Goal: Task Accomplishment & Management: Manage account settings

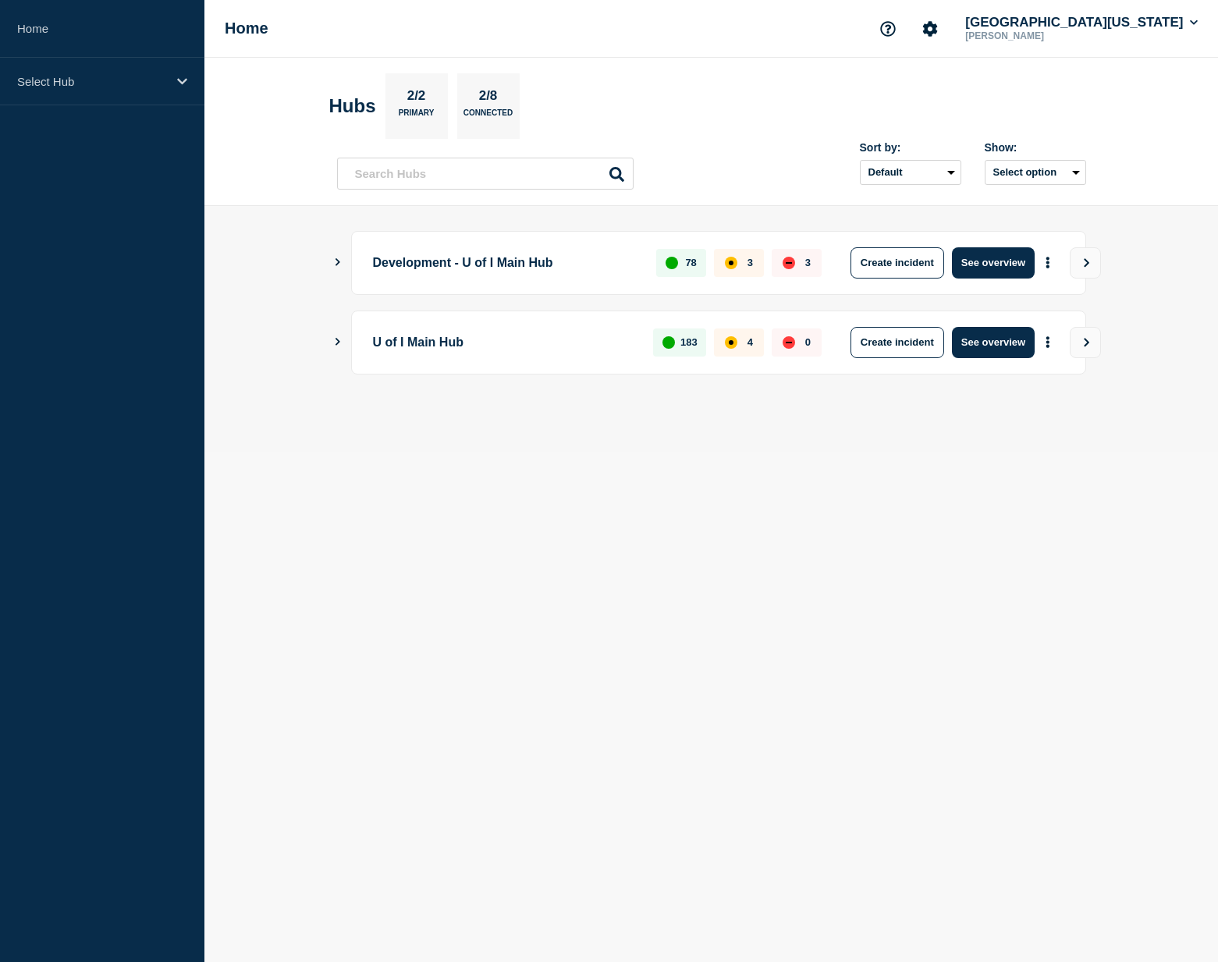
click at [353, 260] on div "Development - U of I Main Hub 78 3 3 Create incident See overview" at bounding box center [718, 263] width 735 height 64
click at [343, 260] on div "Development - U of I Main Hub 78 3 3 Create incident See overview" at bounding box center [711, 263] width 749 height 64
click at [337, 258] on icon "Show Connected Hubs" at bounding box center [337, 262] width 10 height 8
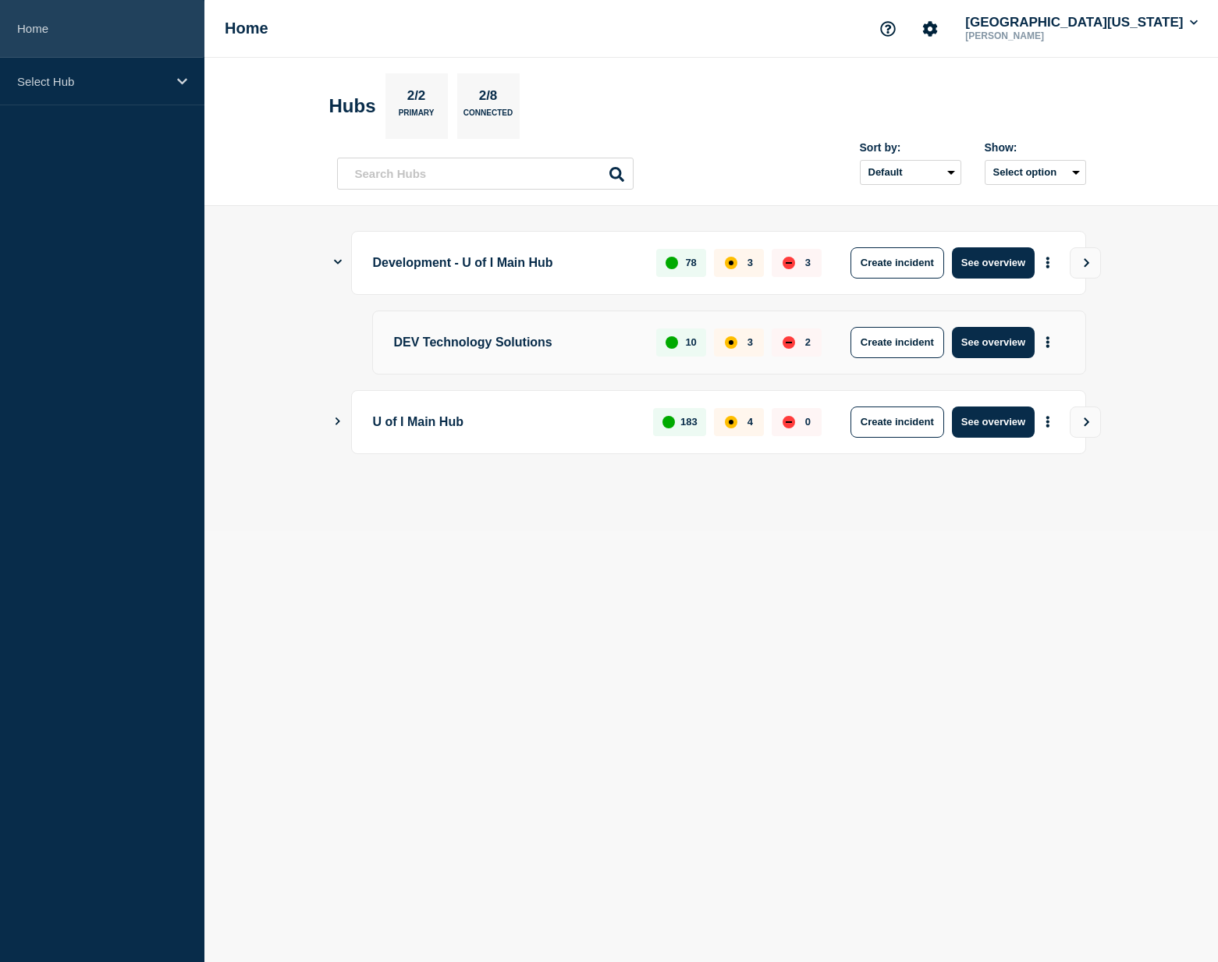
click at [30, 55] on link "Home" at bounding box center [102, 29] width 204 height 58
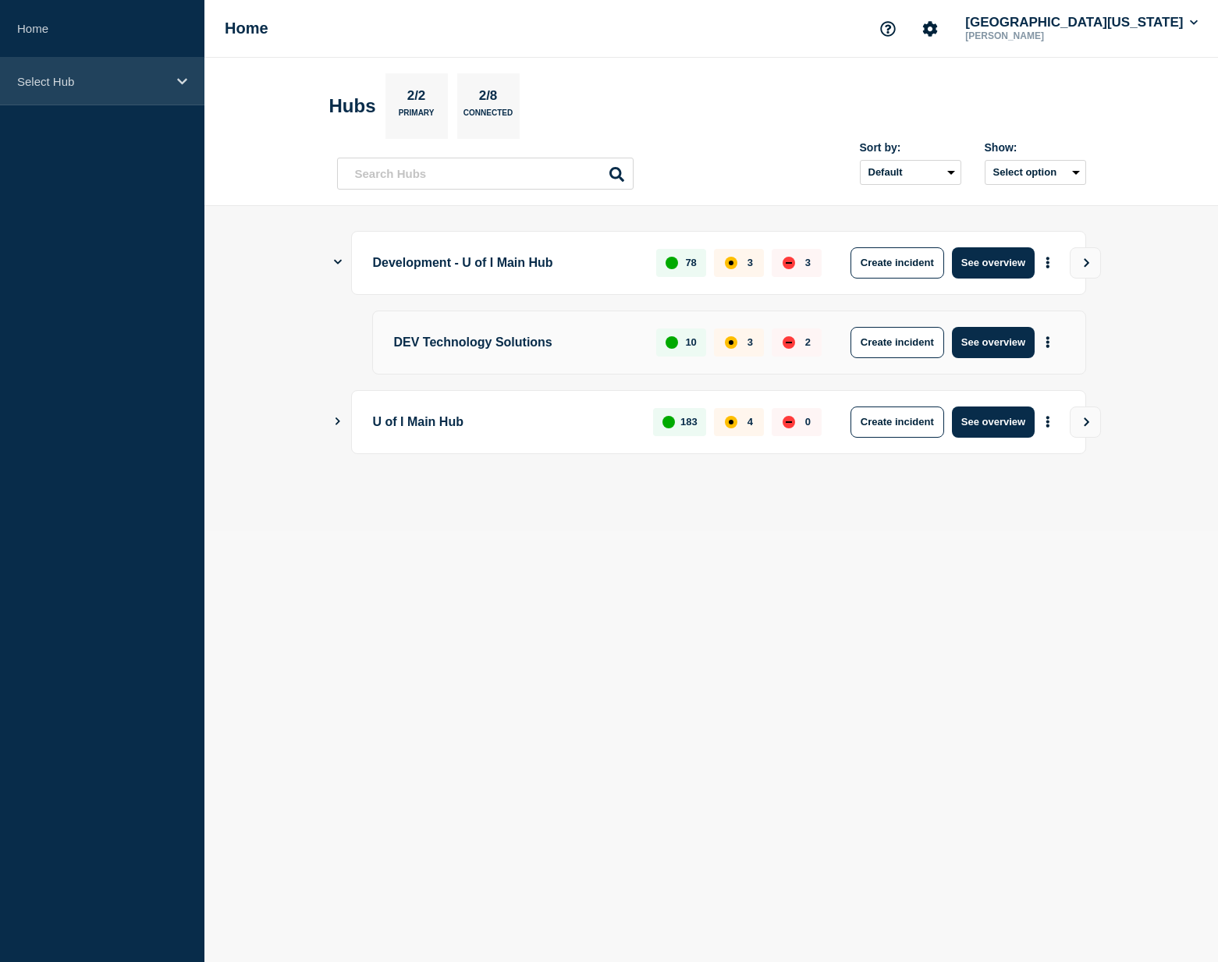
click at [30, 63] on div "Select Hub" at bounding box center [102, 82] width 204 height 48
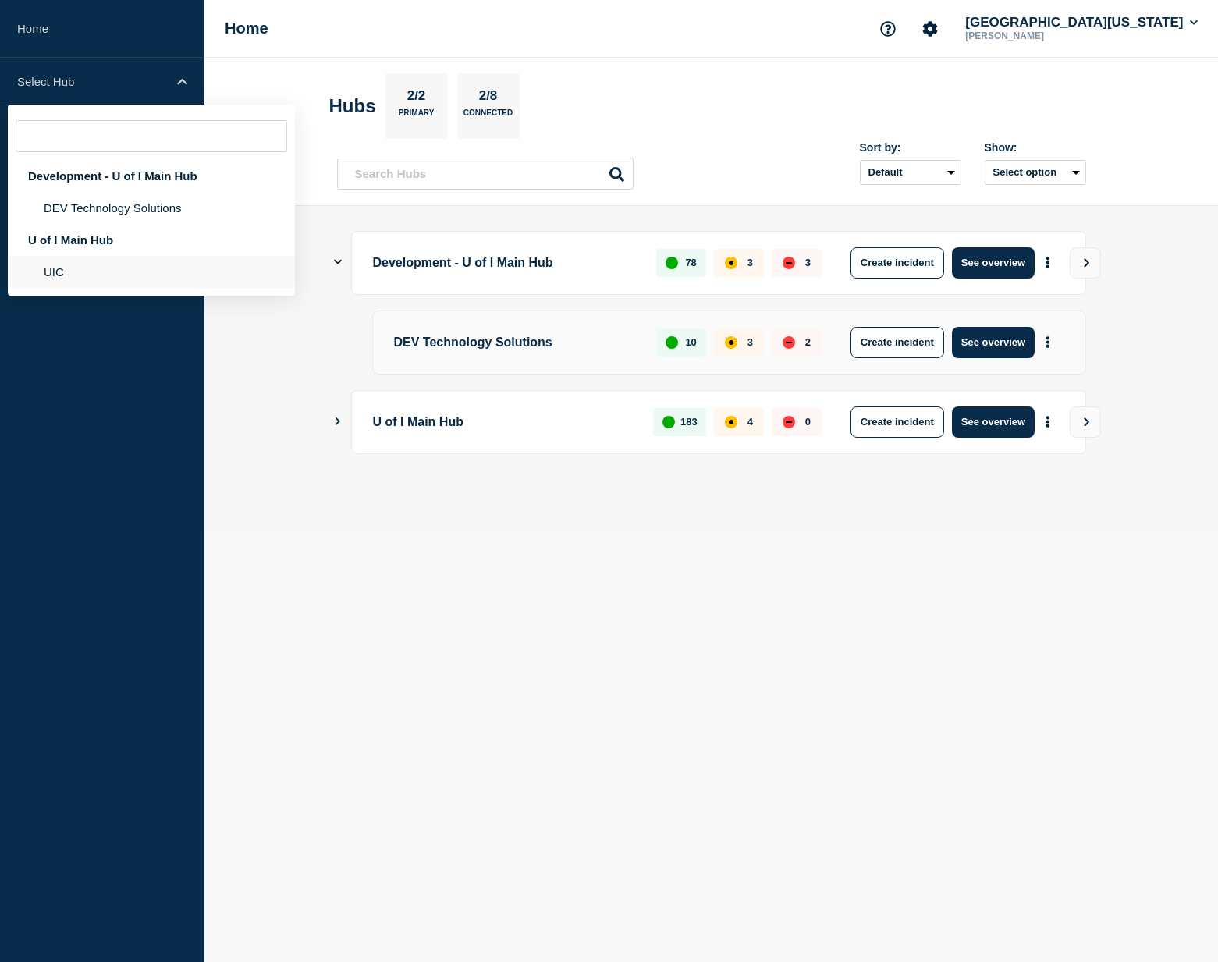
click at [87, 281] on li "UIC" at bounding box center [151, 272] width 287 height 32
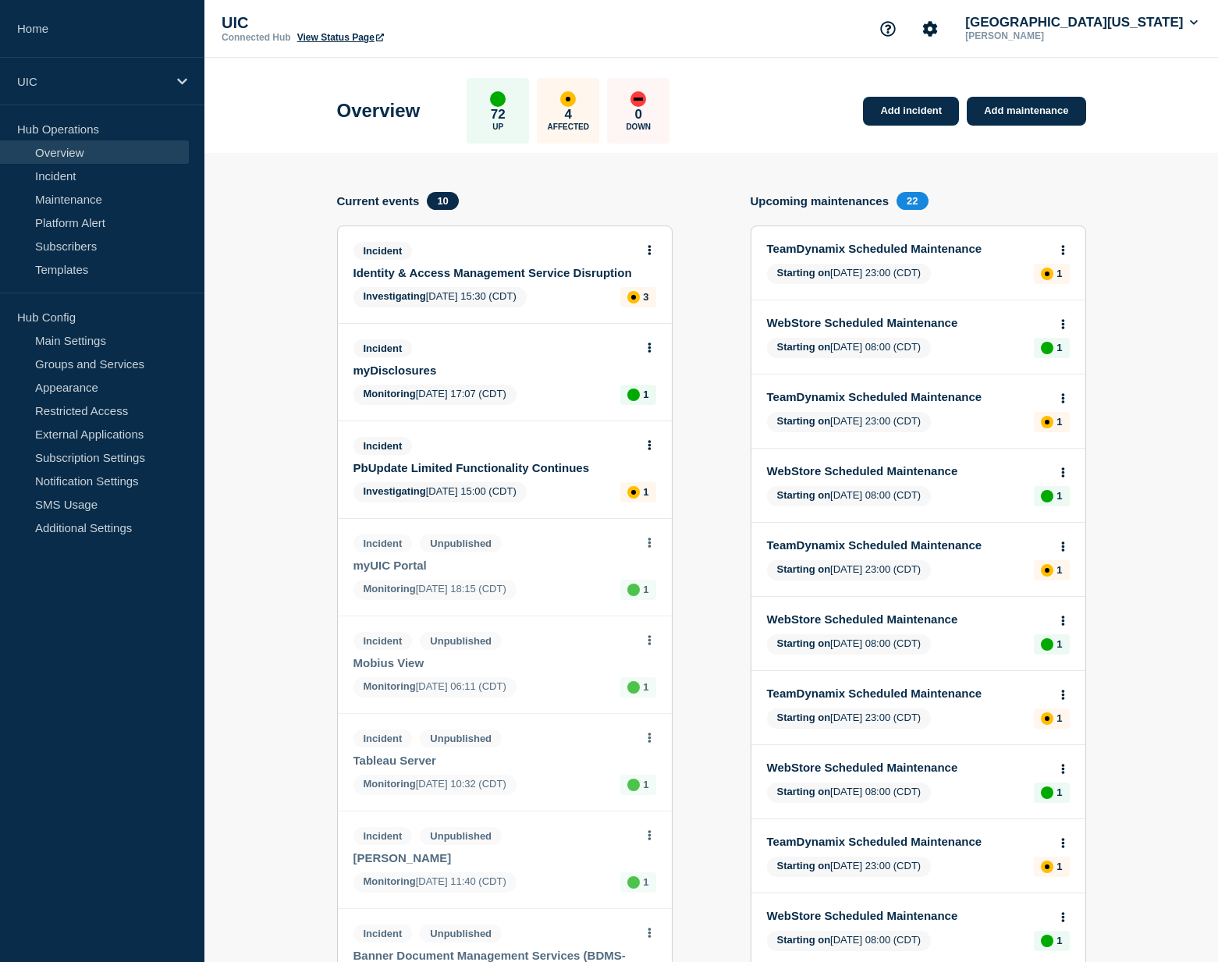
click at [478, 289] on div "Incident Identity & Access Management Service Disruption Investigating [DATE] 1…" at bounding box center [505, 274] width 334 height 97
click at [478, 279] on link "Identity & Access Management Service Disruption" at bounding box center [494, 272] width 282 height 13
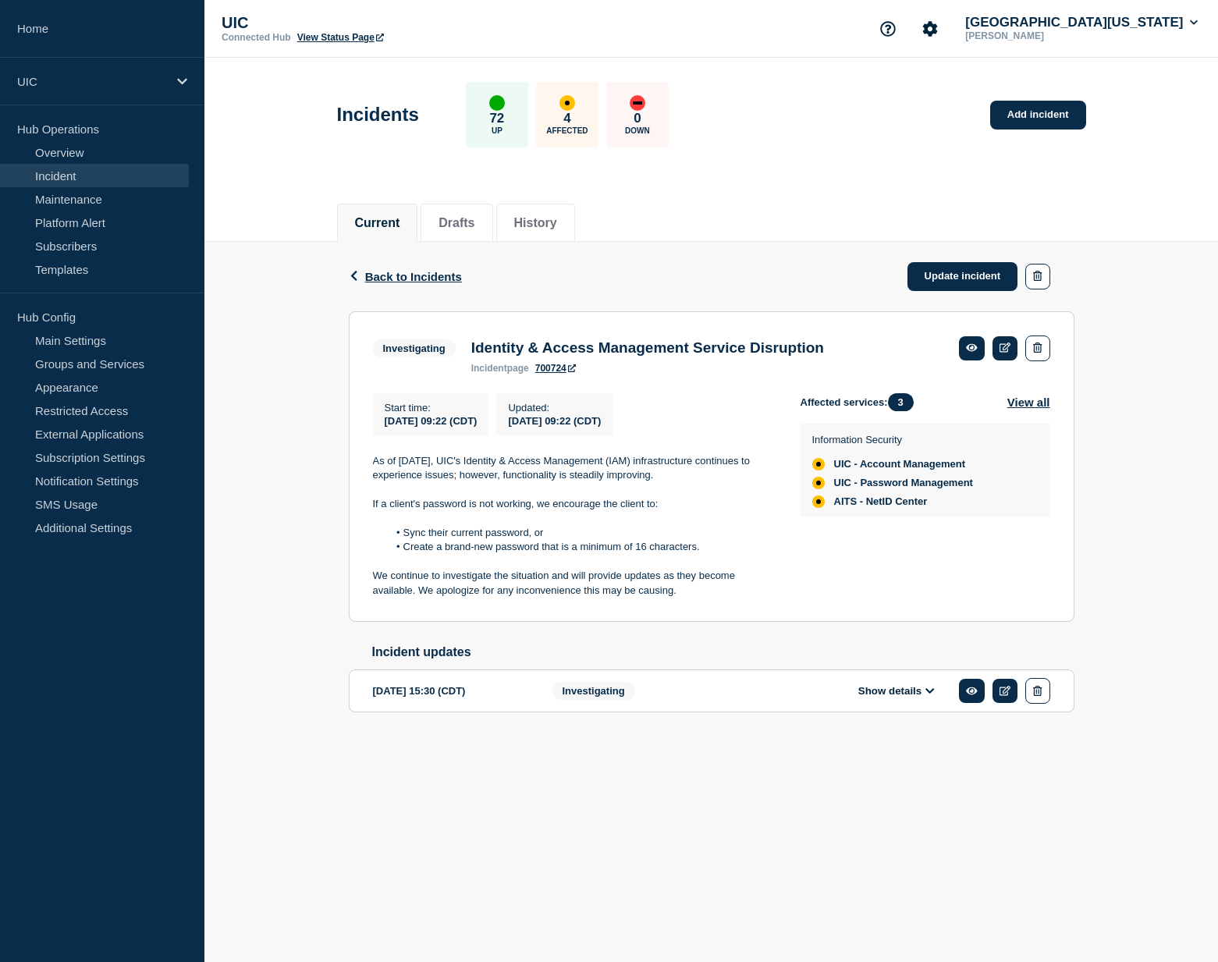
click at [689, 584] on p "We continue to investigate the situation and will provide updates as they becom…" at bounding box center [574, 583] width 403 height 29
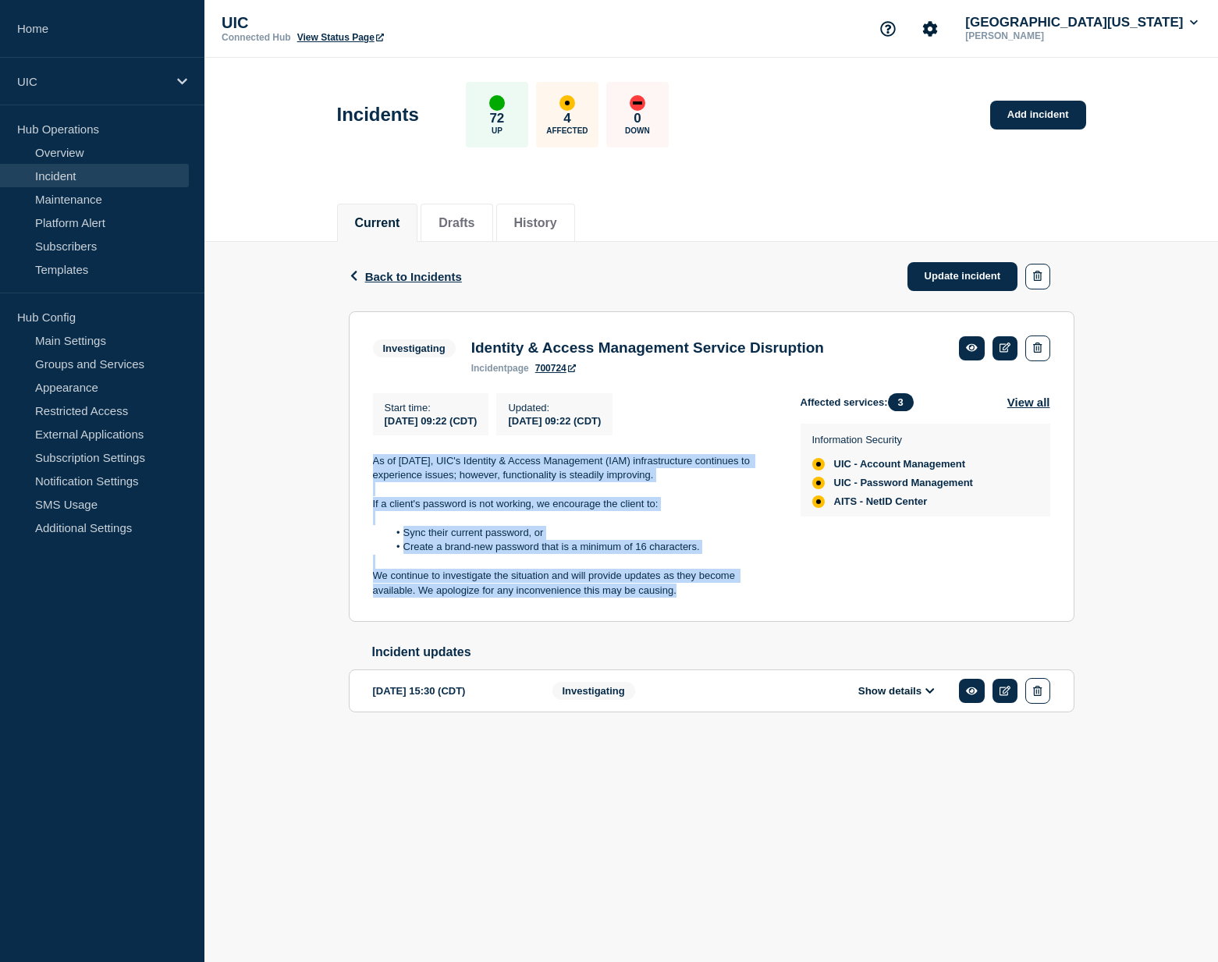
drag, startPoint x: 687, startPoint y: 605, endPoint x: 364, endPoint y: 471, distance: 350.1
click at [364, 471] on section "Investigating Identity & Access Management Service Disruption incident page 700…" at bounding box center [712, 466] width 726 height 311
copy div "As of [DATE], UIC's Identity & Access Management (IAM) infrastructure continues…"
click at [931, 275] on link "Update incident" at bounding box center [962, 276] width 111 height 29
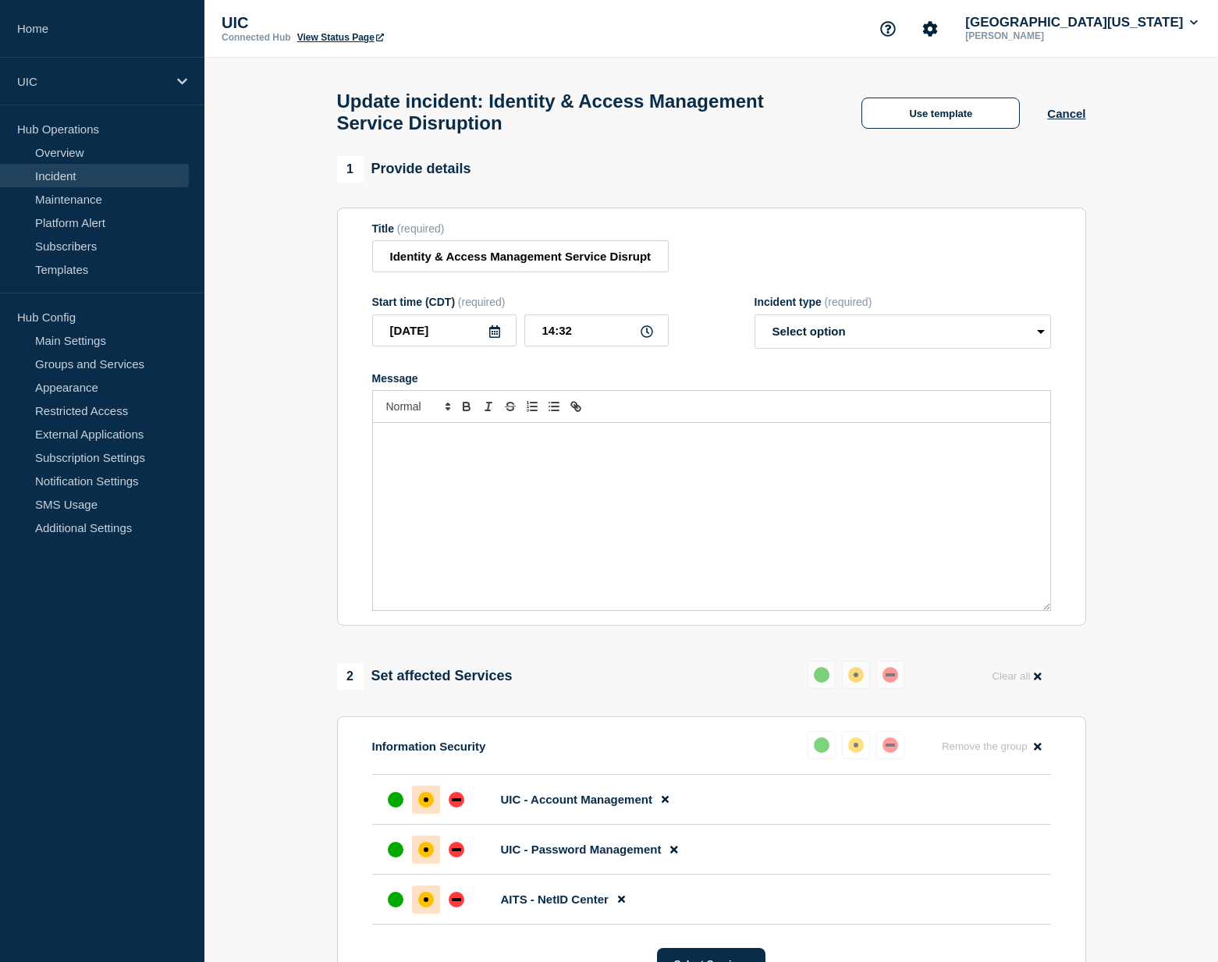
click at [521, 503] on div "Message" at bounding box center [711, 516] width 677 height 187
paste div "Message"
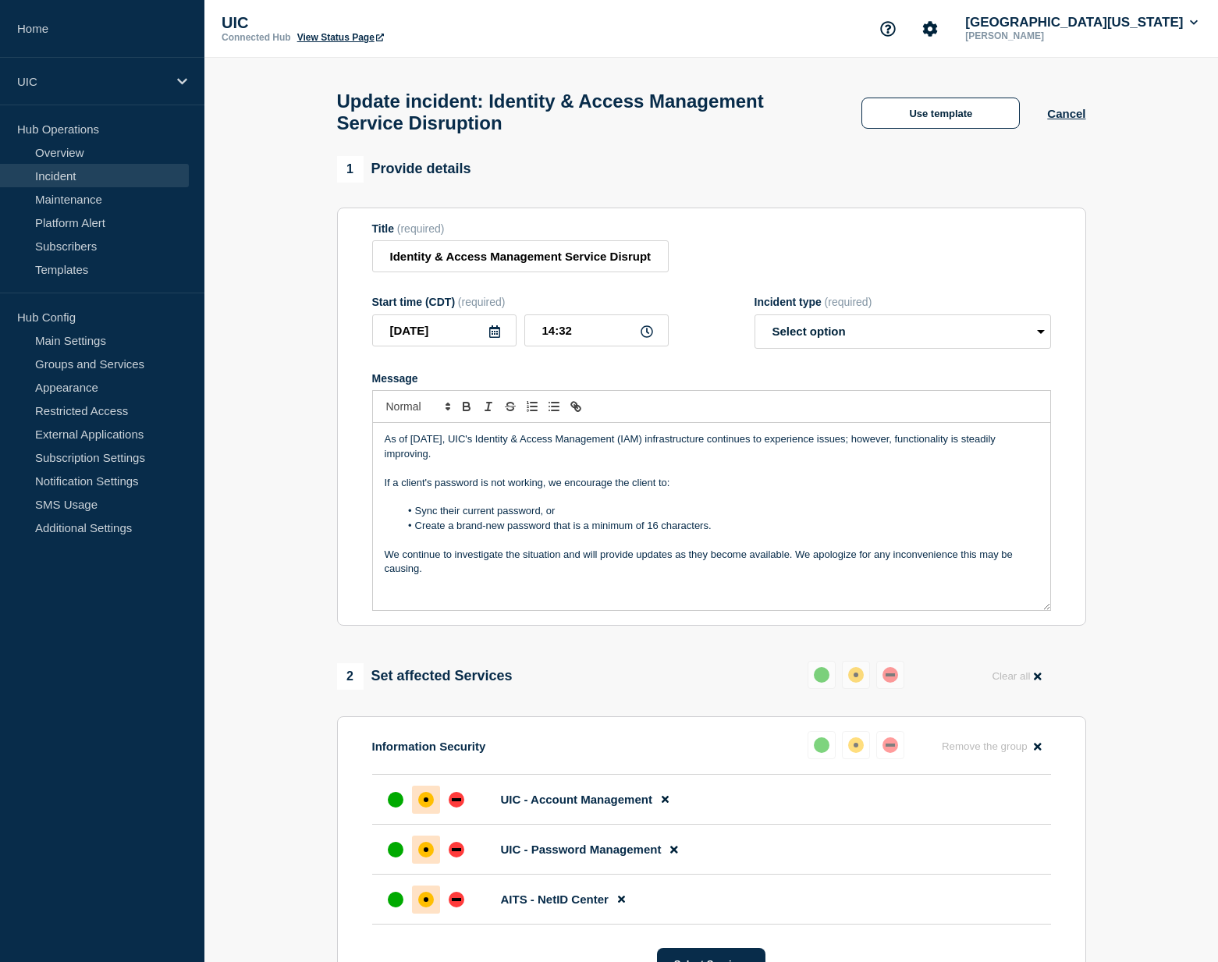
click at [449, 461] on p "As of [DATE], UIC's Identity & Access Management (IAM) infrastructure continues…" at bounding box center [712, 446] width 654 height 29
drag, startPoint x: 891, startPoint y: 458, endPoint x: 889, endPoint y: 471, distance: 13.5
click at [889, 461] on p "As of [DATE], UIC's Identity & Access Management (IAM) infrastructure continues…" at bounding box center [712, 446] width 654 height 29
drag, startPoint x: 889, startPoint y: 471, endPoint x: 887, endPoint y: 453, distance: 18.0
click at [887, 453] on p "As of [DATE], UIC's Identity & Access Management (IAM) infrastructure continues…" at bounding box center [712, 446] width 654 height 29
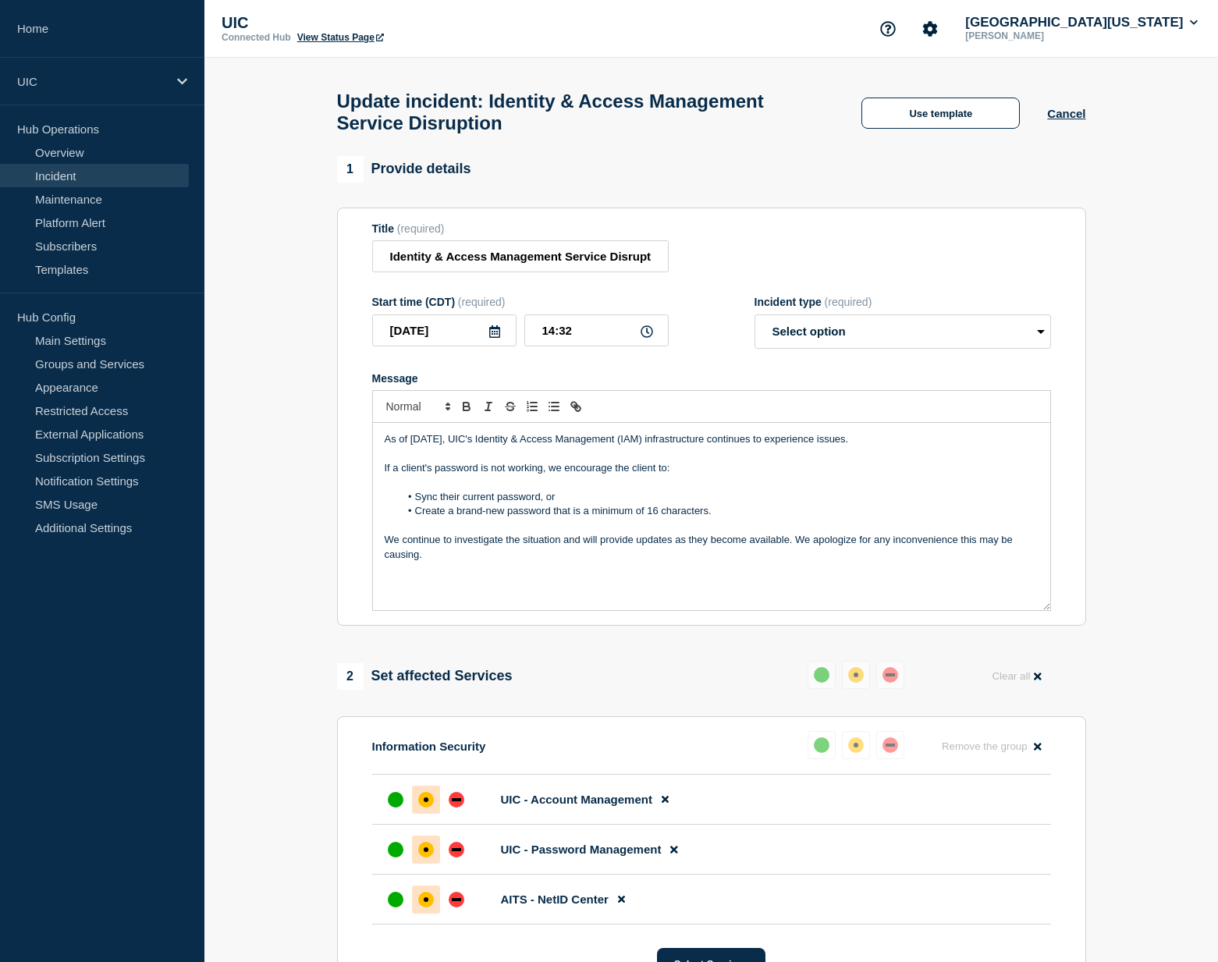
click at [387, 475] on p "If a client's password is not working, we encourage the client to:" at bounding box center [712, 468] width 654 height 14
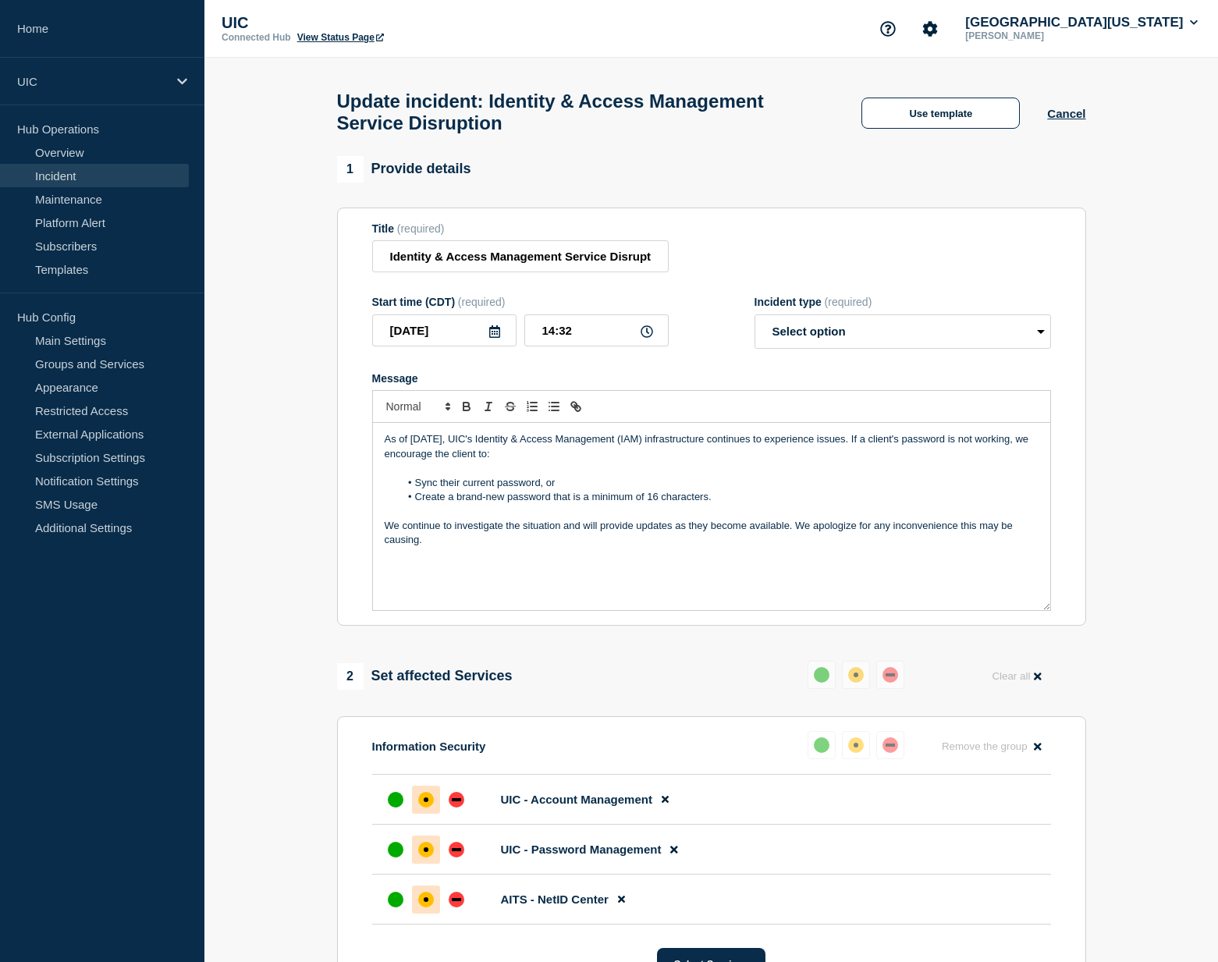
click at [485, 571] on div "As of [DATE], UIC's Identity & Access Management (IAM) infrastructure continues…" at bounding box center [711, 516] width 677 height 187
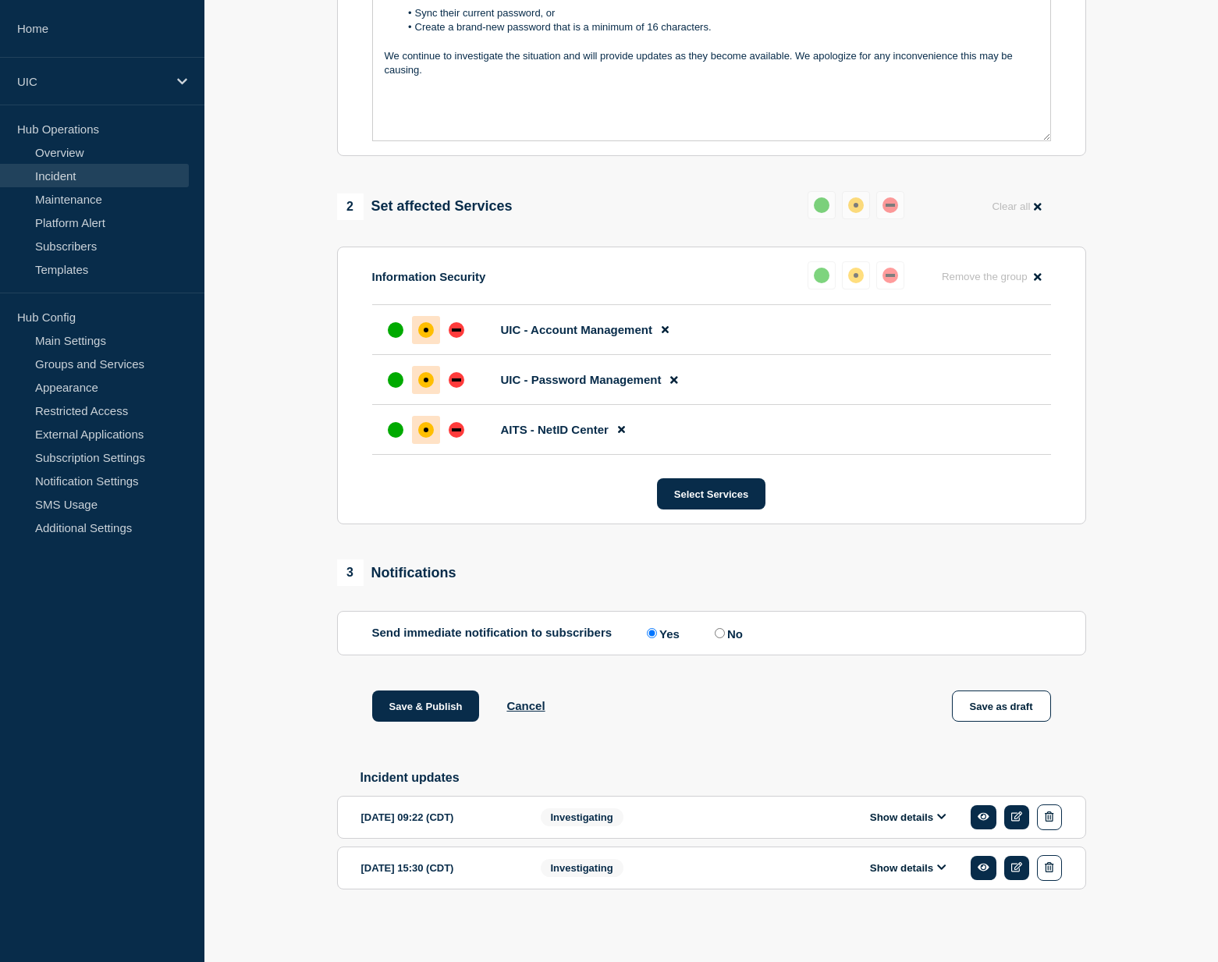
scroll to position [508, 0]
click at [716, 628] on input "No" at bounding box center [720, 633] width 10 height 10
radio input "true"
radio input "false"
click at [419, 697] on button "Save & Publish" at bounding box center [426, 706] width 108 height 31
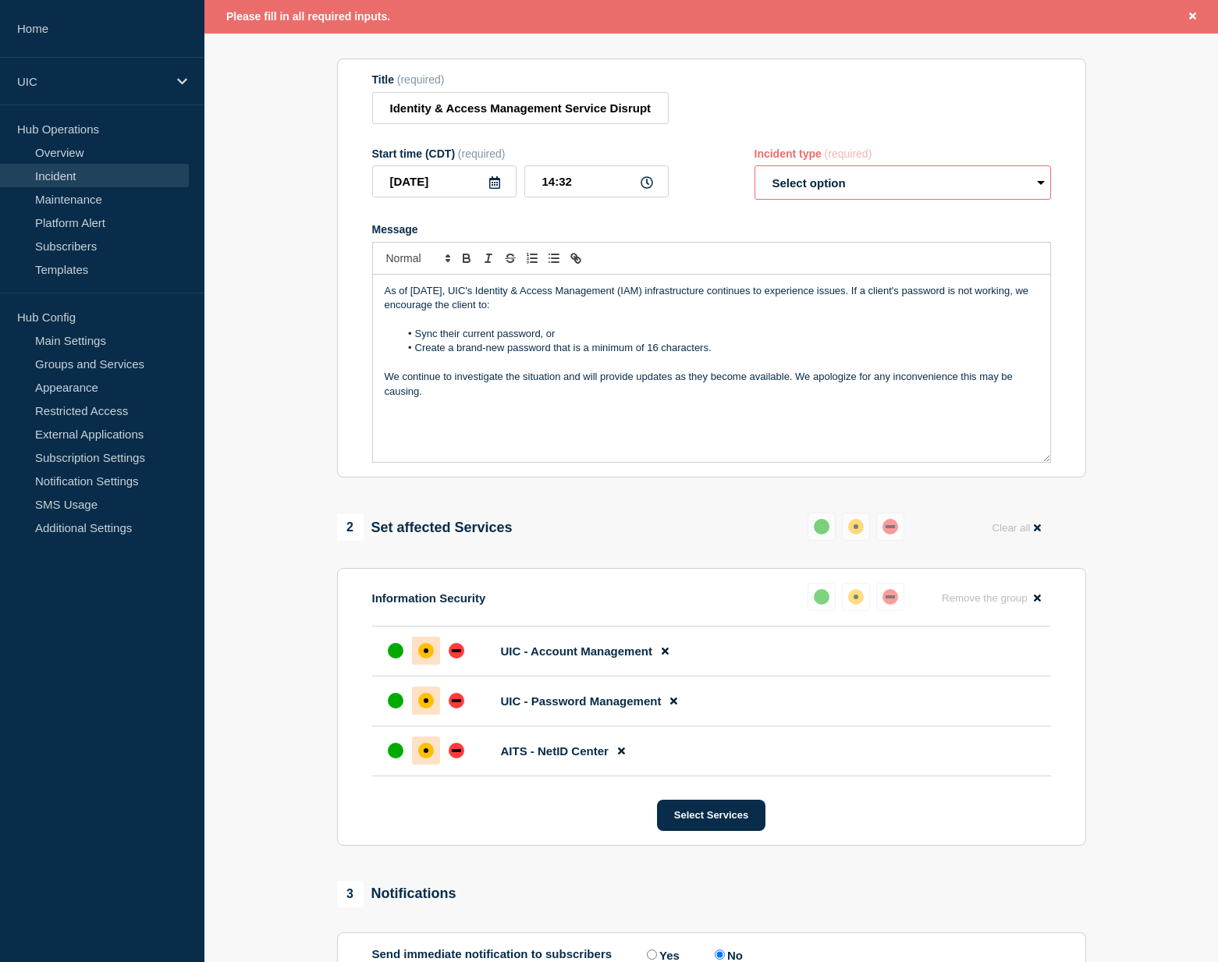
scroll to position [80, 0]
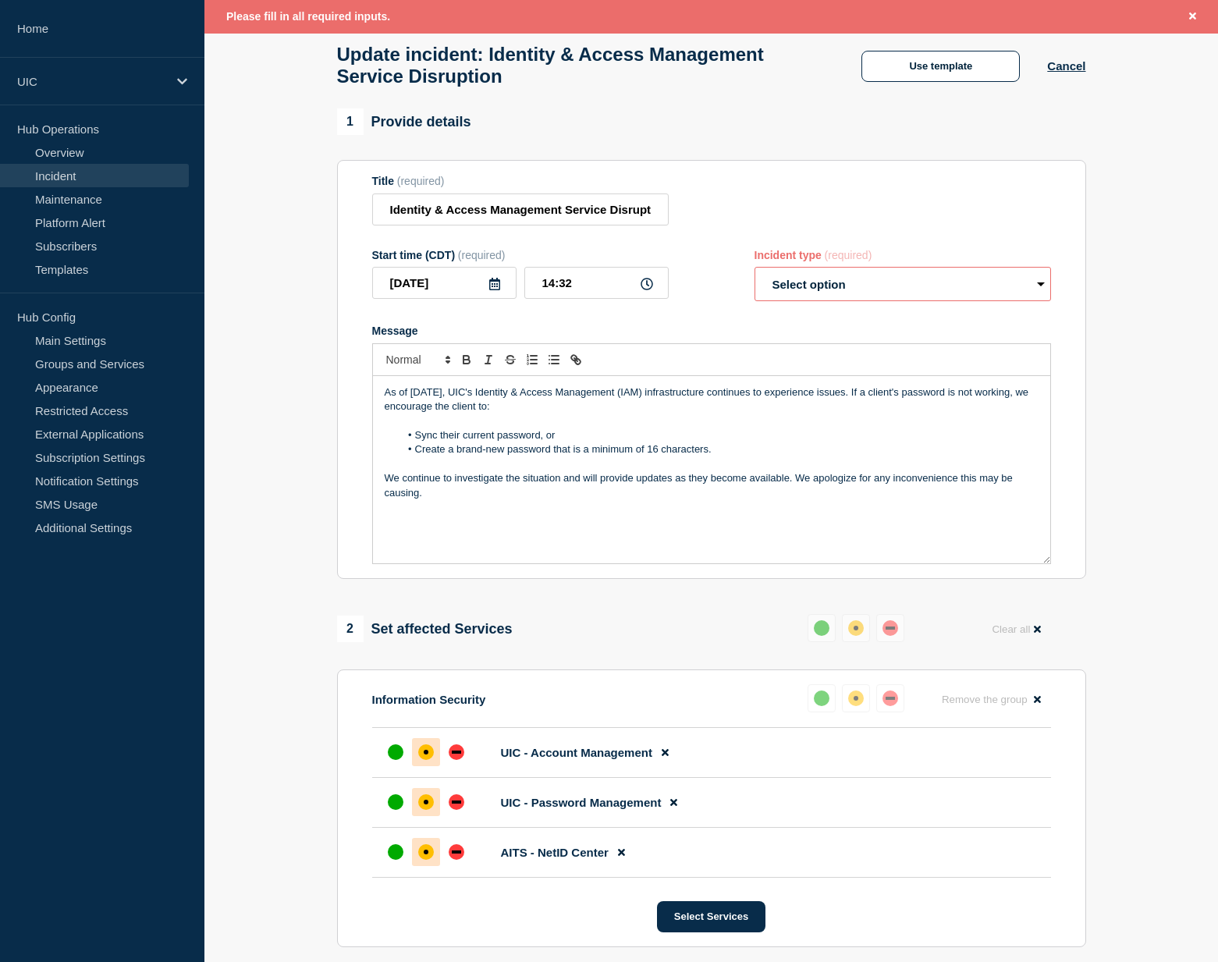
click at [788, 289] on select "Select option Investigating Identified Monitoring Resolved" at bounding box center [903, 284] width 297 height 34
select select "investigating"
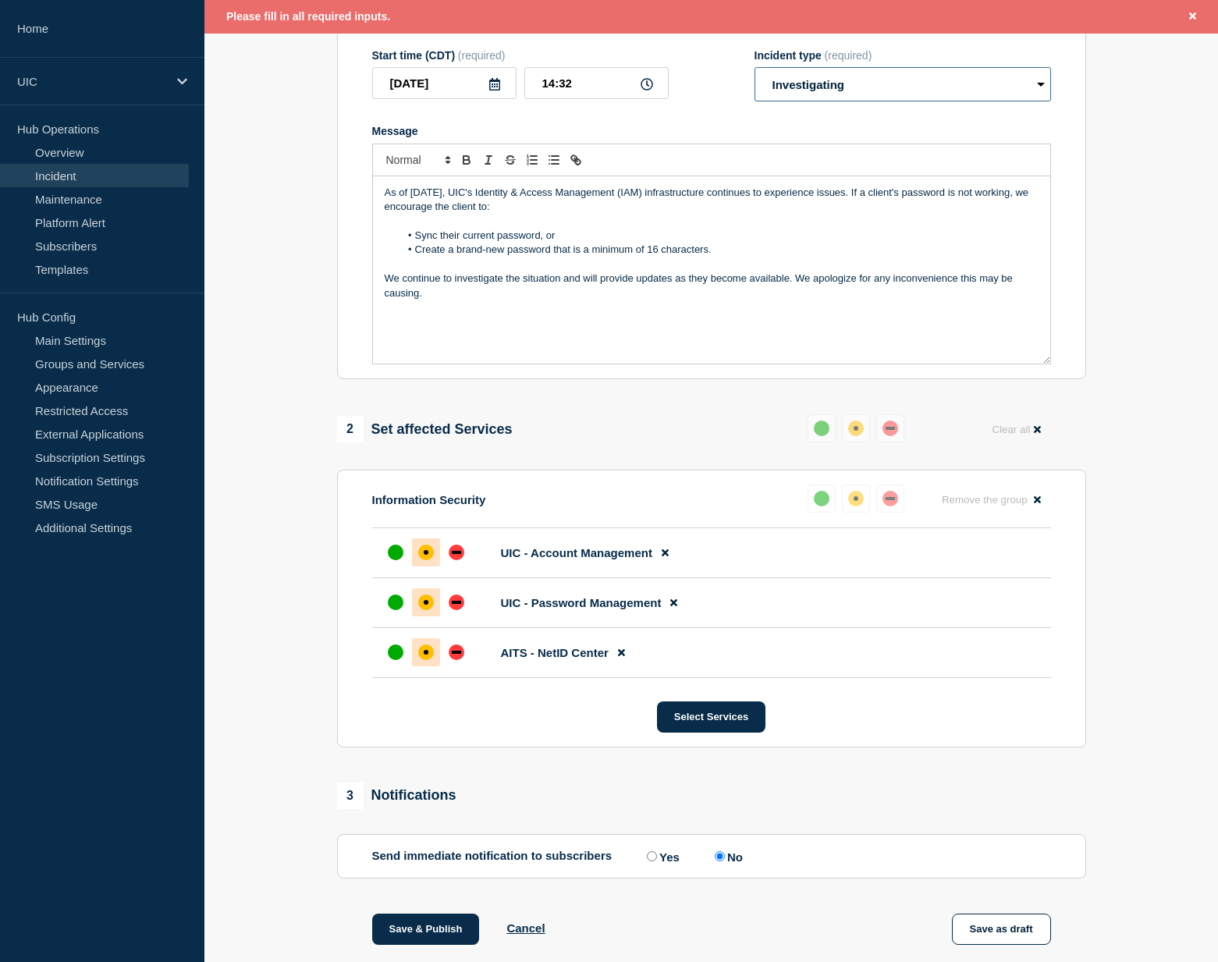
scroll to position [436, 0]
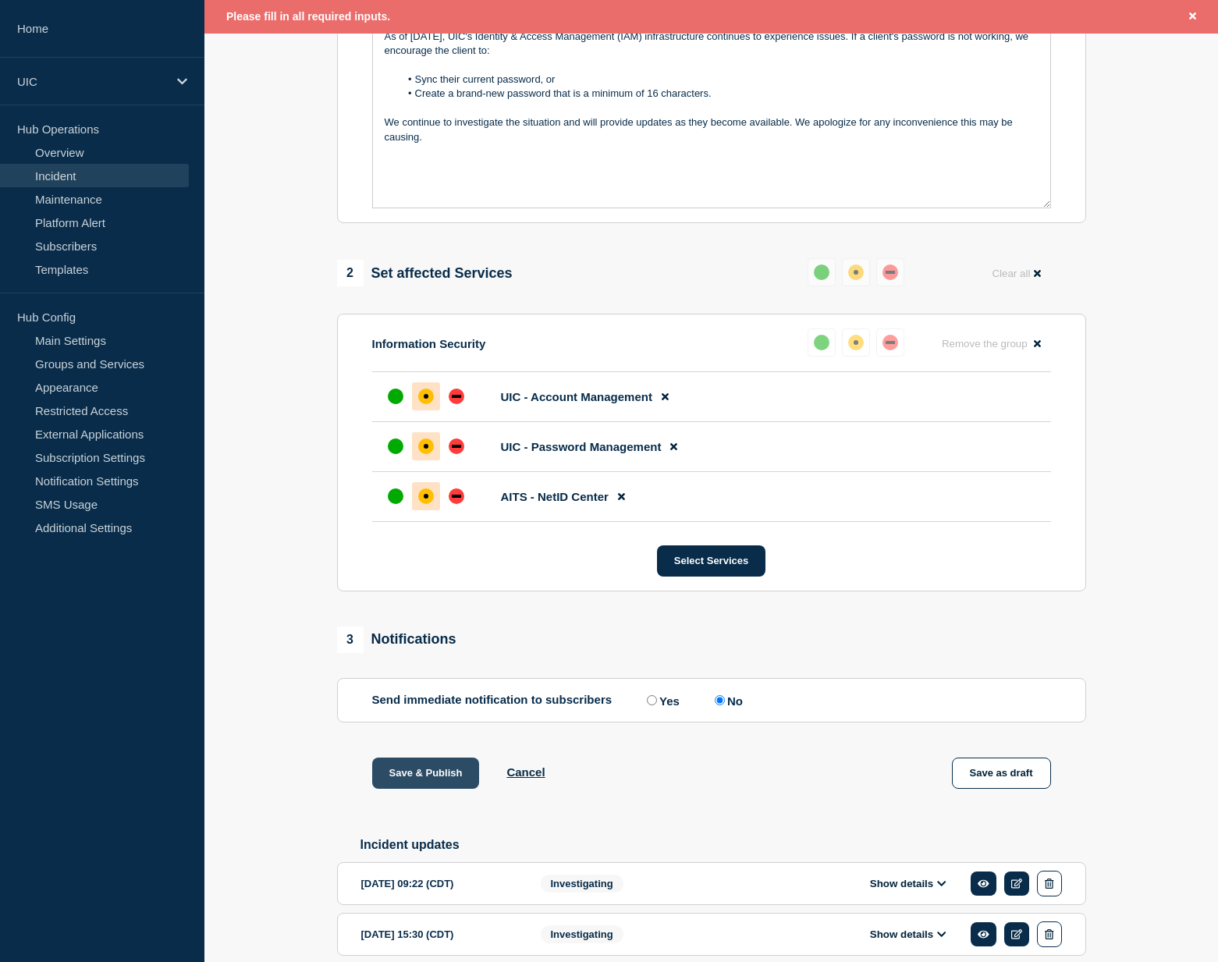
click at [434, 789] on button "Save & Publish" at bounding box center [426, 773] width 108 height 31
